Goal: Navigation & Orientation: Find specific page/section

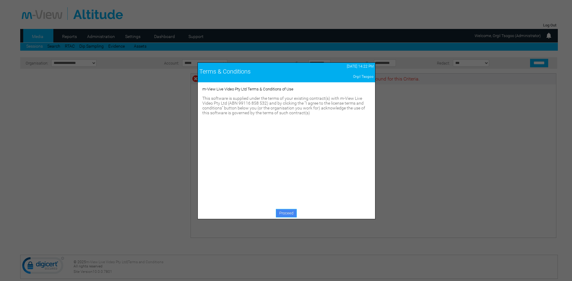
click at [286, 215] on link "Proceed" at bounding box center [286, 213] width 21 height 8
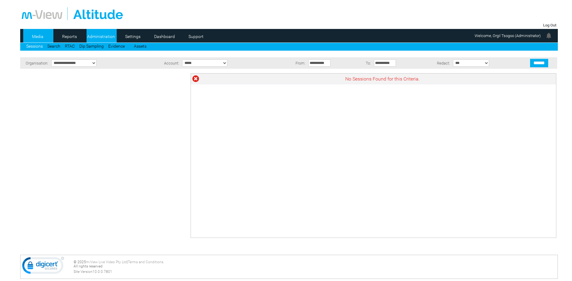
click at [112, 36] on link "Administration" at bounding box center [101, 36] width 29 height 9
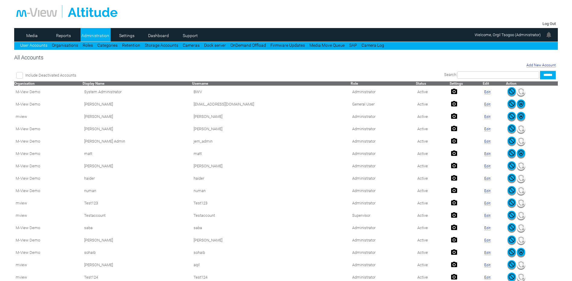
click at [490, 75] on input "text" at bounding box center [498, 74] width 82 height 7
type input "*****"
click at [540, 71] on input "******" at bounding box center [548, 75] width 16 height 8
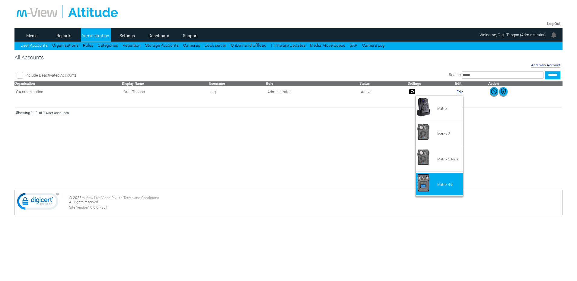
click at [440, 191] on li "Matrix 4G" at bounding box center [439, 184] width 47 height 23
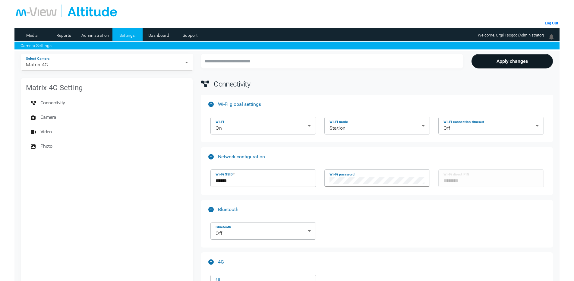
click at [342, 236] on div "Bluetooth Off" at bounding box center [377, 231] width 342 height 24
click at [288, 127] on div "On" at bounding box center [262, 128] width 92 height 7
click at [339, 226] on div "Bluetooth Off" at bounding box center [377, 231] width 342 height 24
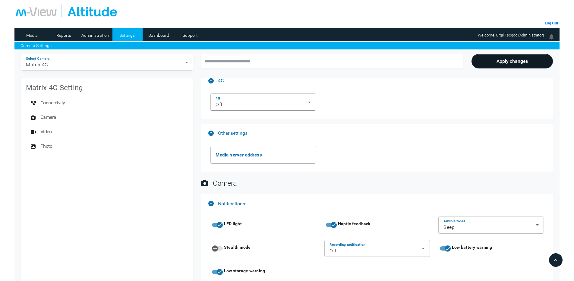
click at [337, 122] on div at bounding box center [287, 140] width 574 height 281
click at [304, 103] on div "Off" at bounding box center [262, 104] width 92 height 7
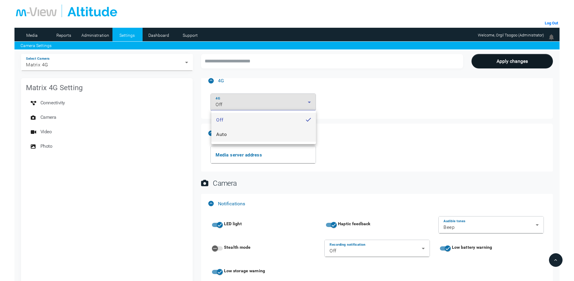
click at [266, 137] on mat-option "Auto" at bounding box center [263, 134] width 105 height 14
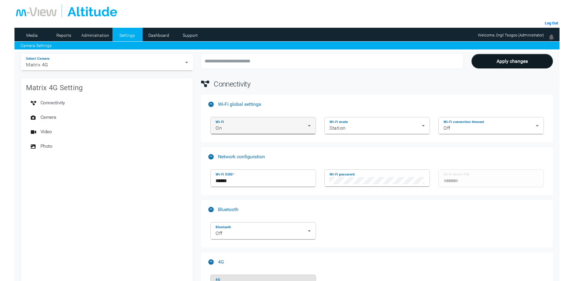
click at [273, 125] on div "On" at bounding box center [262, 128] width 92 height 7
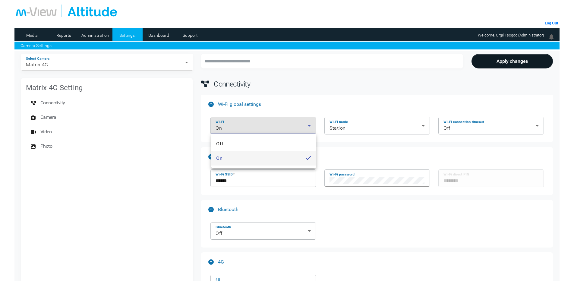
click at [249, 142] on mat-option "Off" at bounding box center [263, 144] width 105 height 14
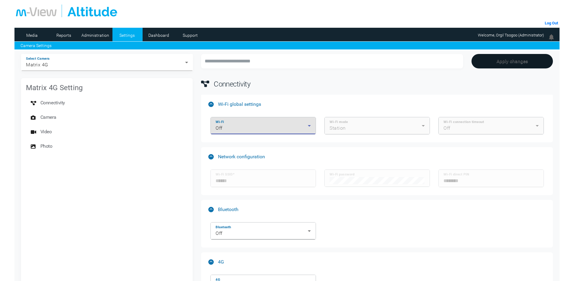
click at [508, 61] on button "Apply changes" at bounding box center [513, 61] width 82 height 14
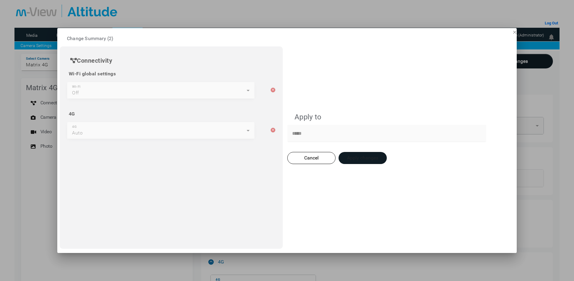
click at [368, 163] on button "Apply changes" at bounding box center [363, 158] width 48 height 12
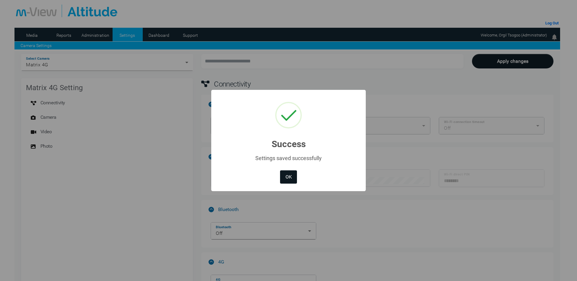
click at [286, 171] on button "OK" at bounding box center [288, 176] width 17 height 13
type input "******"
type input "********"
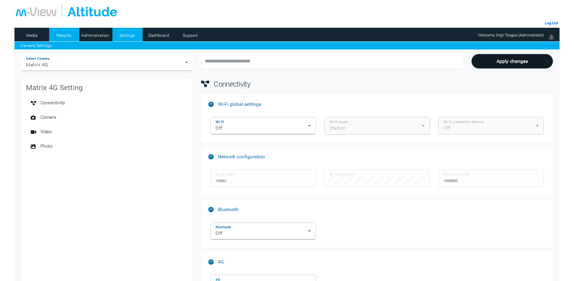
click at [64, 35] on link "Reports" at bounding box center [63, 35] width 29 height 9
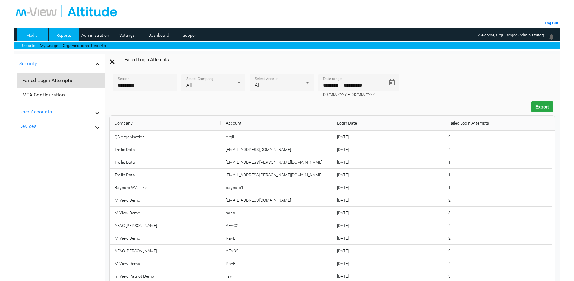
click at [28, 34] on link "Media" at bounding box center [31, 35] width 29 height 9
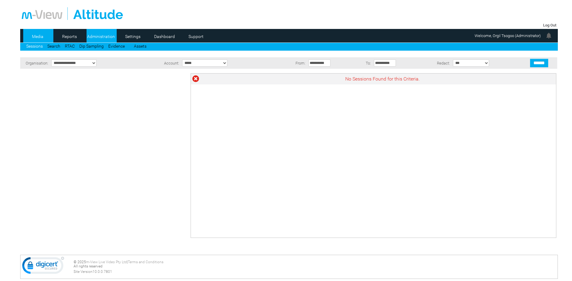
click at [105, 38] on link "Administration" at bounding box center [101, 36] width 29 height 9
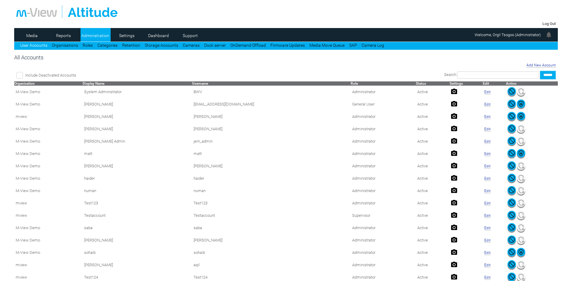
click at [464, 76] on input "text" at bounding box center [498, 74] width 82 height 7
type input "*****"
click at [540, 71] on input "******" at bounding box center [548, 75] width 16 height 8
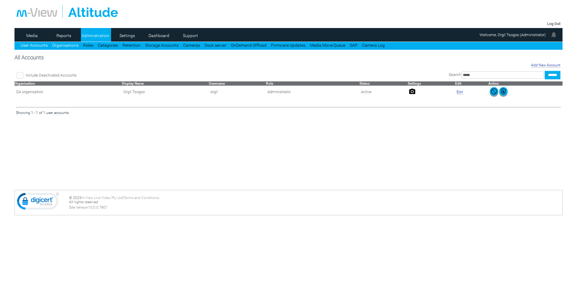
click at [67, 46] on link "Organisations" at bounding box center [65, 45] width 26 height 5
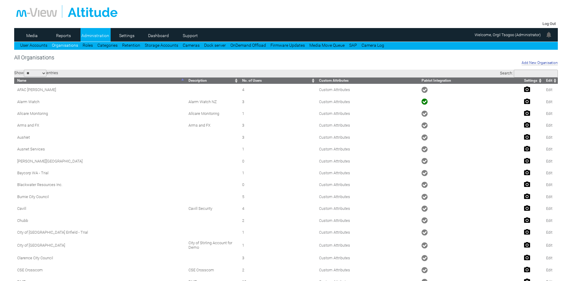
click at [514, 76] on input "Search:" at bounding box center [536, 74] width 44 height 8
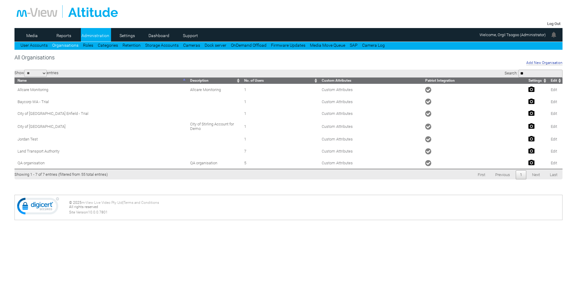
type input "*"
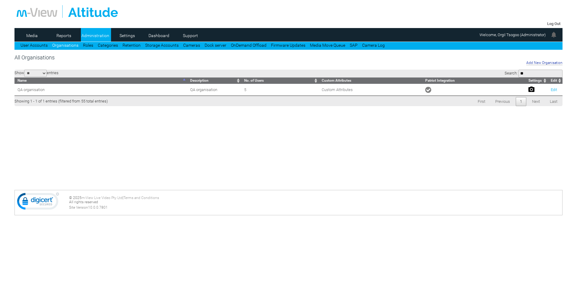
type input "**"
click at [554, 90] on link "Edit" at bounding box center [553, 89] width 6 height 5
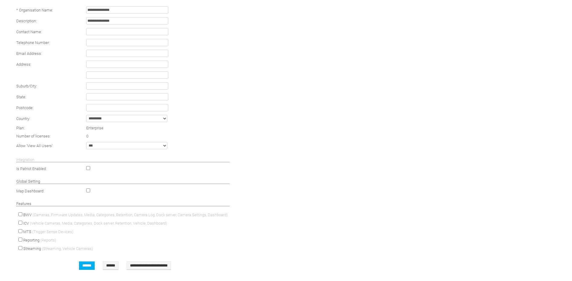
scroll to position [108, 0]
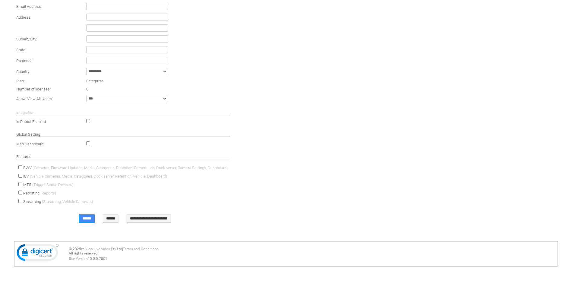
click at [84, 217] on input "******" at bounding box center [87, 218] width 16 height 8
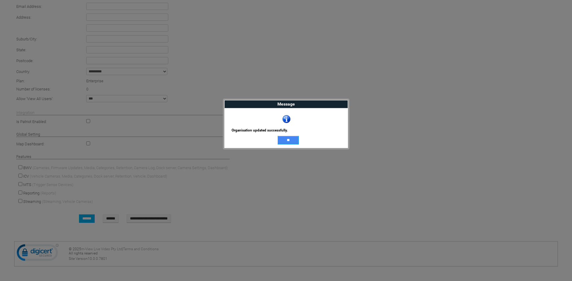
click at [288, 138] on input "**" at bounding box center [288, 140] width 21 height 8
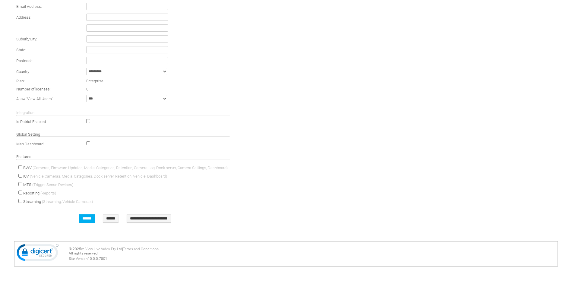
scroll to position [0, 0]
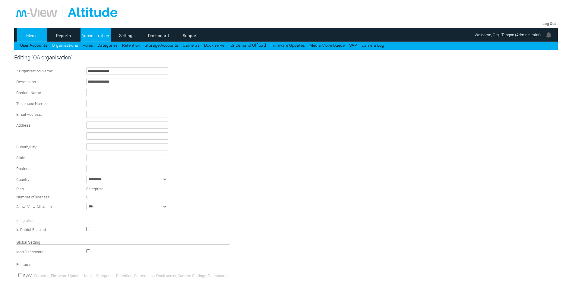
click at [36, 33] on link "Media" at bounding box center [31, 35] width 29 height 9
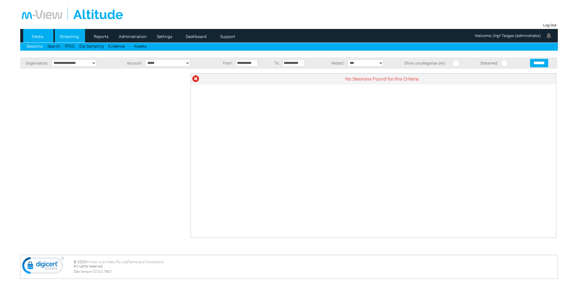
click at [69, 38] on link "Streaming" at bounding box center [69, 36] width 29 height 9
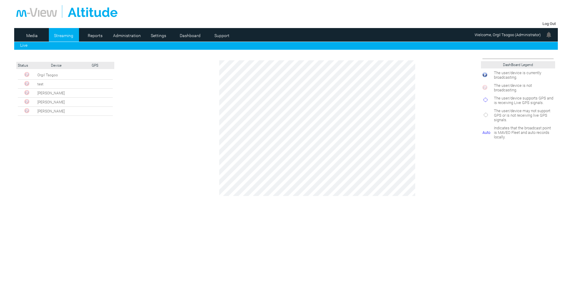
click at [146, 173] on td "×" at bounding box center [286, 152] width 303 height 184
click at [52, 37] on link "Streaming" at bounding box center [63, 35] width 29 height 9
click at [27, 46] on link "Live" at bounding box center [23, 45] width 7 height 5
click at [28, 74] on img at bounding box center [26, 74] width 5 height 5
click at [129, 106] on td "Status Device GPS test" at bounding box center [74, 152] width 119 height 184
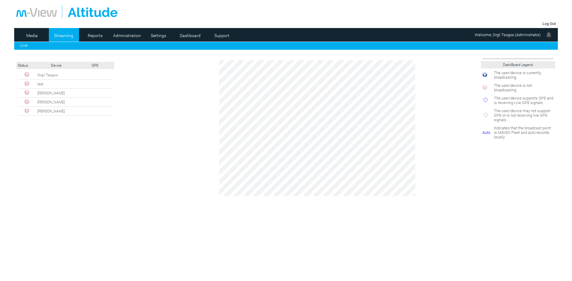
click at [59, 36] on link "Streaming" at bounding box center [63, 35] width 29 height 9
click at [28, 74] on img at bounding box center [26, 74] width 5 height 5
click at [67, 32] on link "Streaming" at bounding box center [63, 35] width 29 height 9
click at [63, 42] on div "Live" at bounding box center [285, 45] width 543 height 6
click at [63, 36] on link "Streaming" at bounding box center [63, 35] width 29 height 9
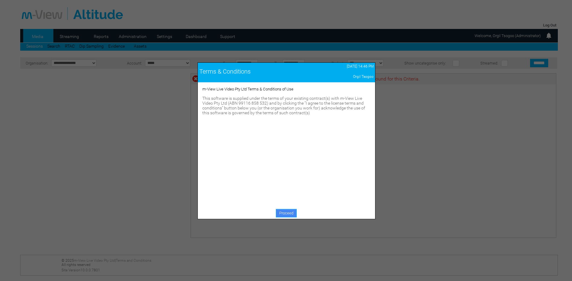
click at [288, 210] on link "Proceed" at bounding box center [286, 213] width 21 height 8
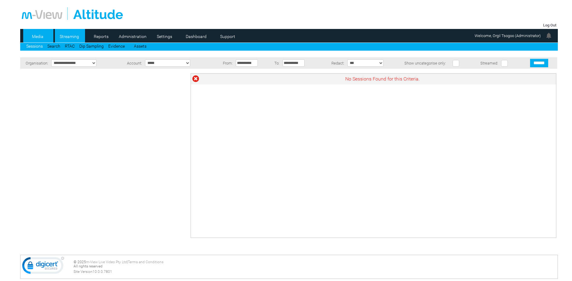
click at [70, 35] on link "Streaming" at bounding box center [69, 36] width 29 height 9
click at [66, 38] on link "Streaming" at bounding box center [69, 36] width 29 height 9
click at [65, 35] on link "Streaming" at bounding box center [69, 36] width 29 height 9
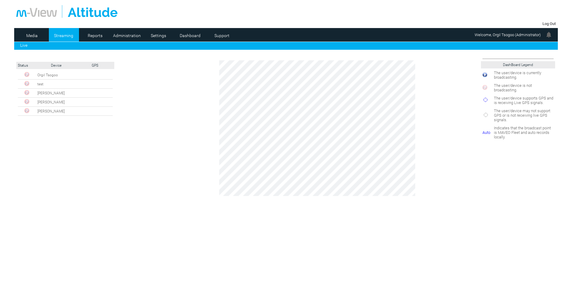
click at [27, 74] on img at bounding box center [26, 74] width 5 height 5
click at [27, 75] on img at bounding box center [26, 74] width 5 height 5
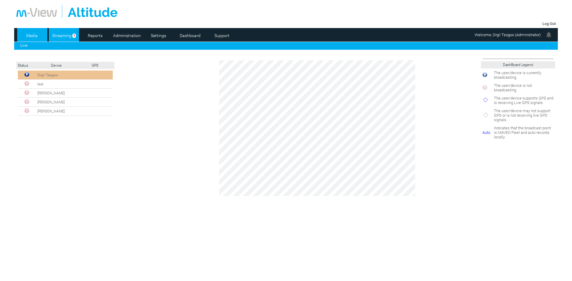
click at [32, 35] on link "Media" at bounding box center [31, 35] width 29 height 9
